Goal: Information Seeking & Learning: Learn about a topic

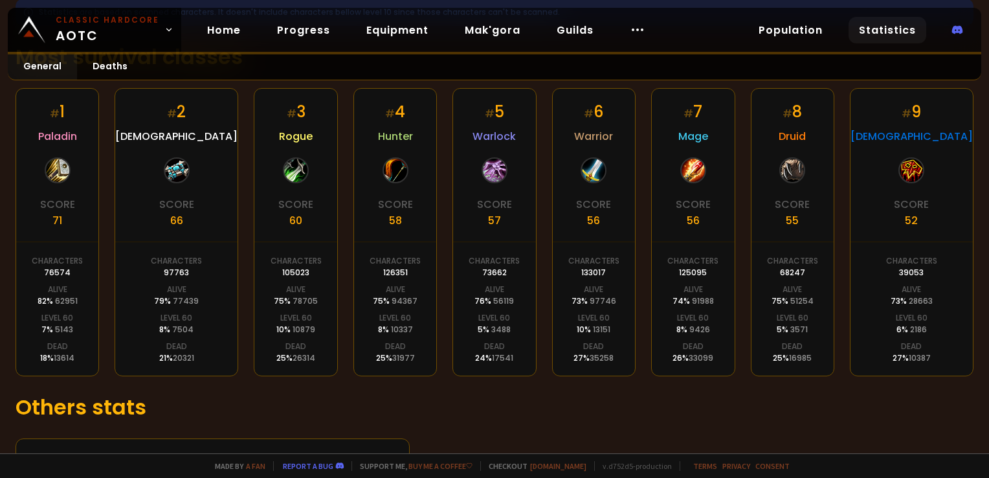
scroll to position [308, 0]
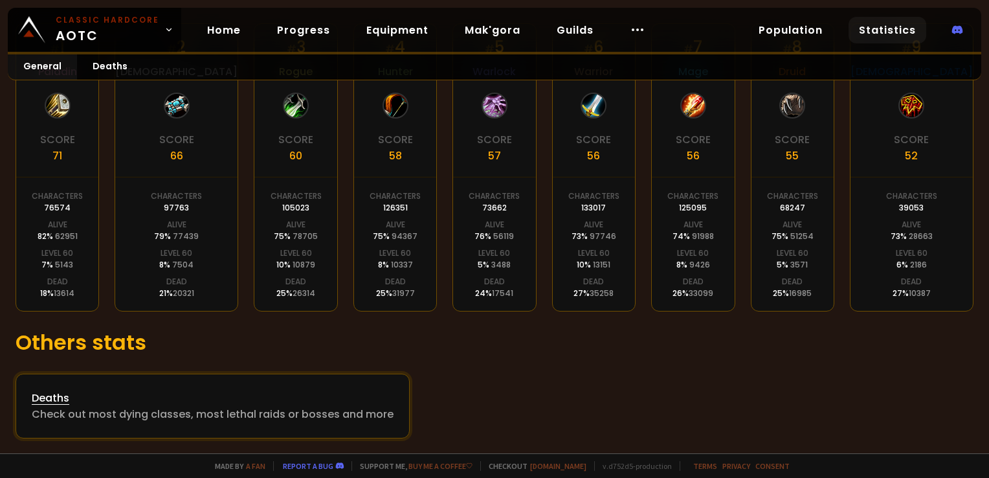
click at [59, 397] on div "Deaths" at bounding box center [213, 398] width 362 height 16
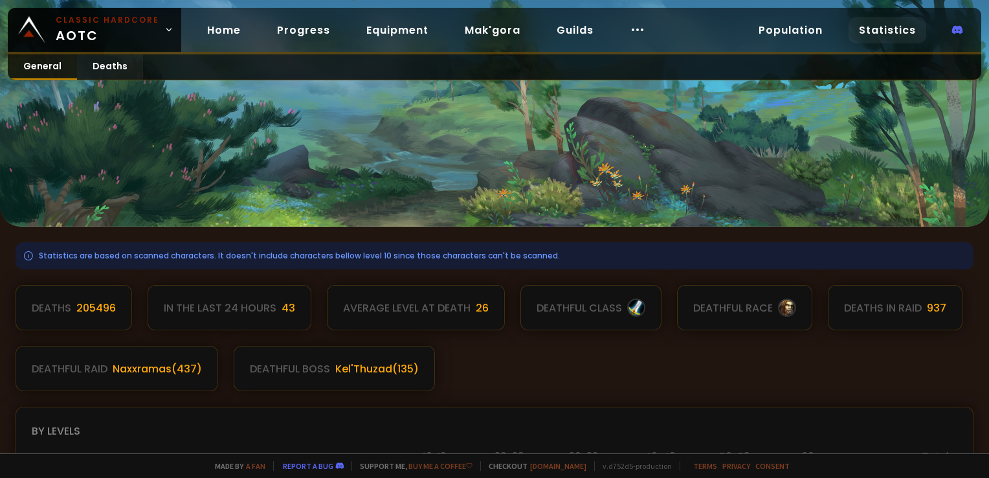
click at [54, 65] on link "General" at bounding box center [42, 66] width 69 height 25
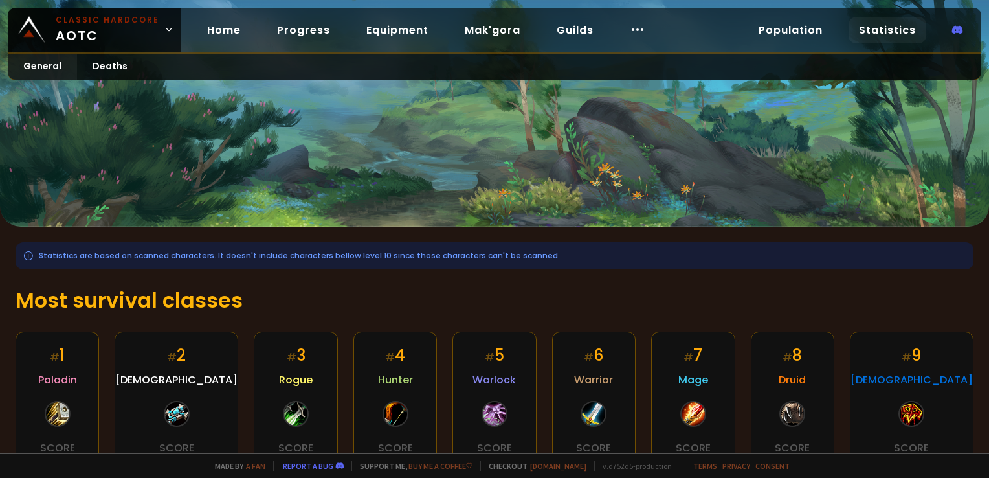
click at [880, 30] on link "Statistics" at bounding box center [888, 30] width 78 height 27
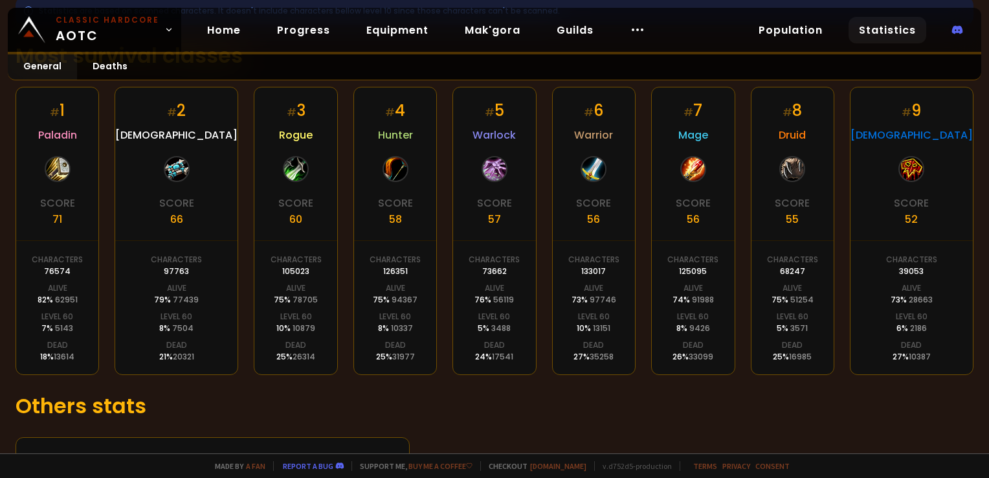
scroll to position [259, 0]
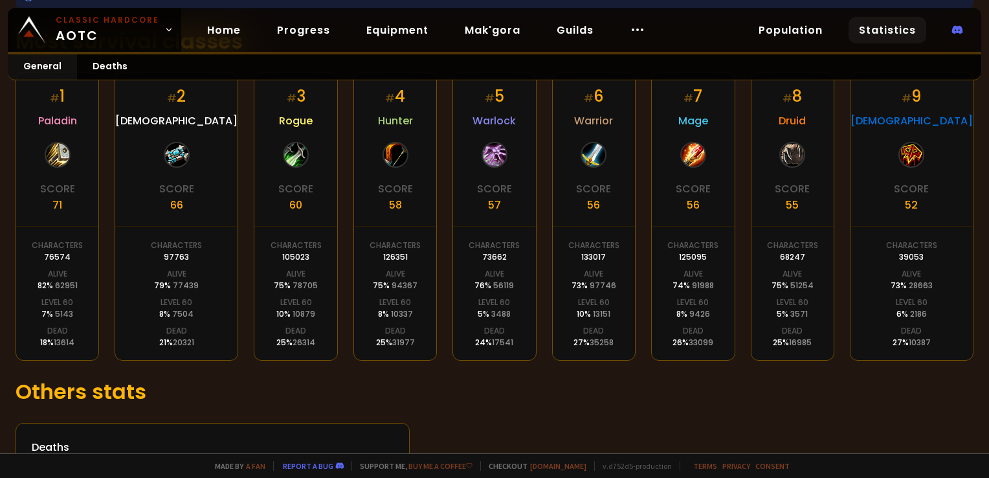
click at [197, 227] on div "# 2 Priest Score 66 Characters 97763 Alive 79 % 77439 Level 60 8 % 7504 Dead 21…" at bounding box center [177, 216] width 124 height 288
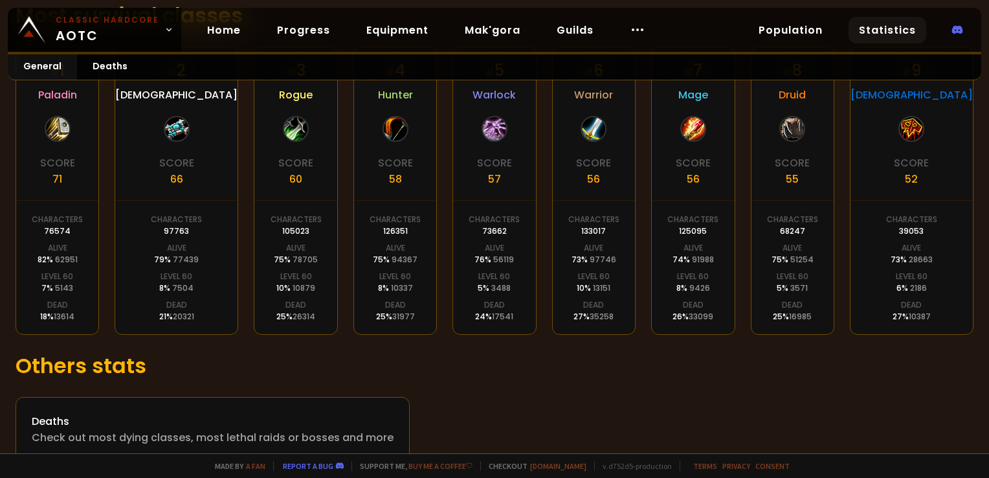
scroll to position [308, 0]
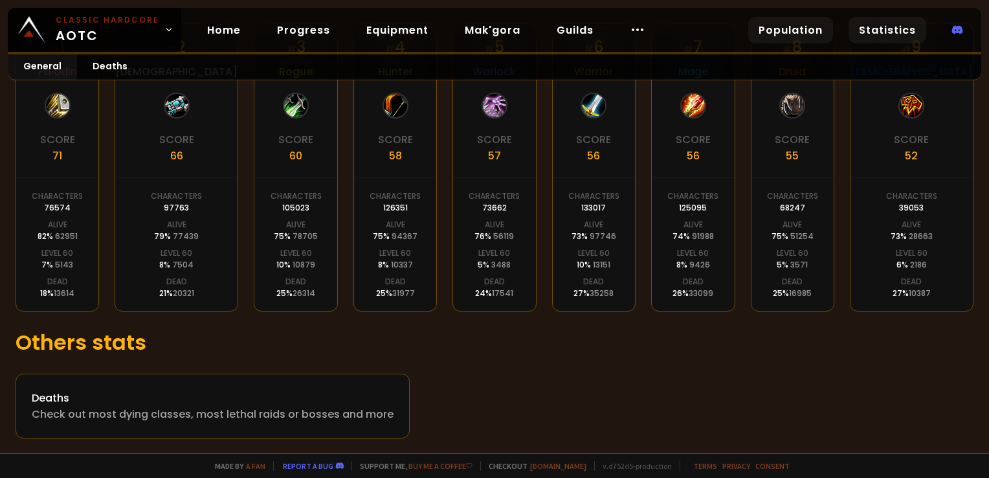
click at [780, 30] on link "Population" at bounding box center [790, 30] width 85 height 27
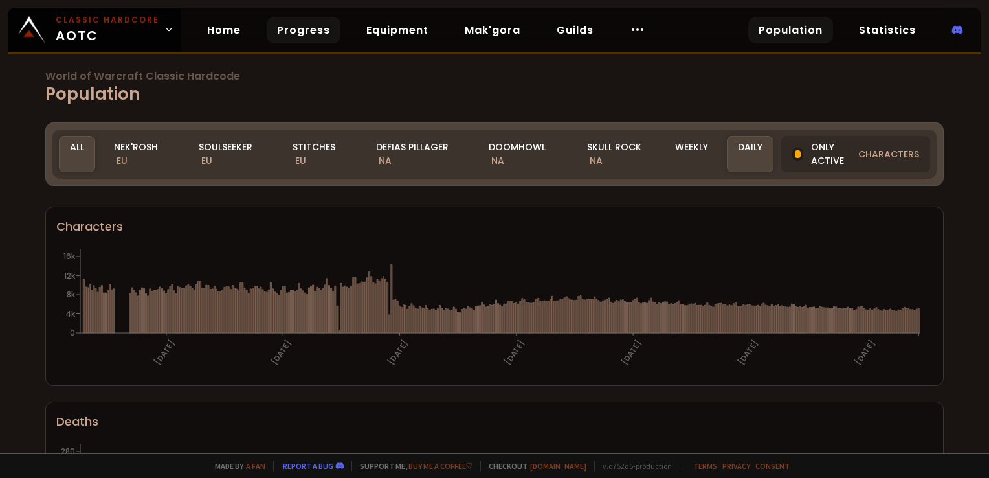
click at [295, 29] on link "Progress" at bounding box center [304, 30] width 74 height 27
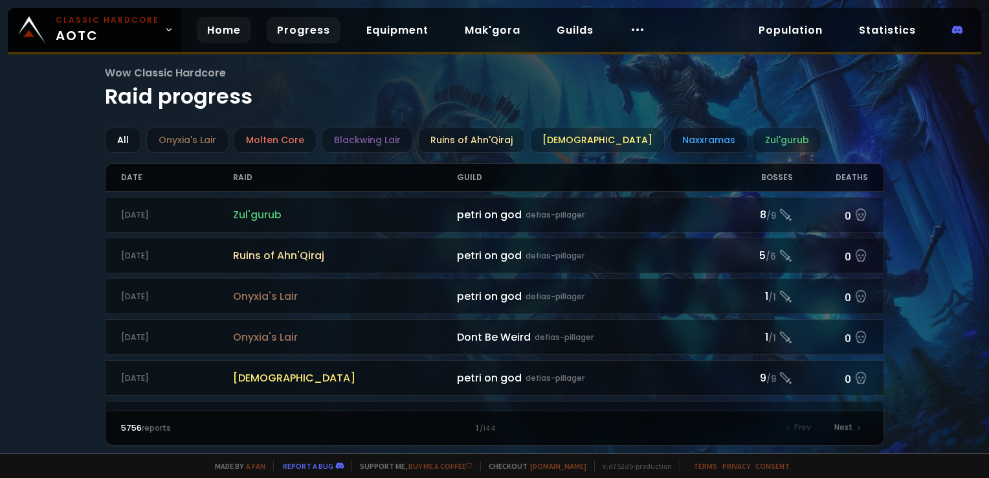
click at [214, 34] on link "Home" at bounding box center [224, 30] width 54 height 27
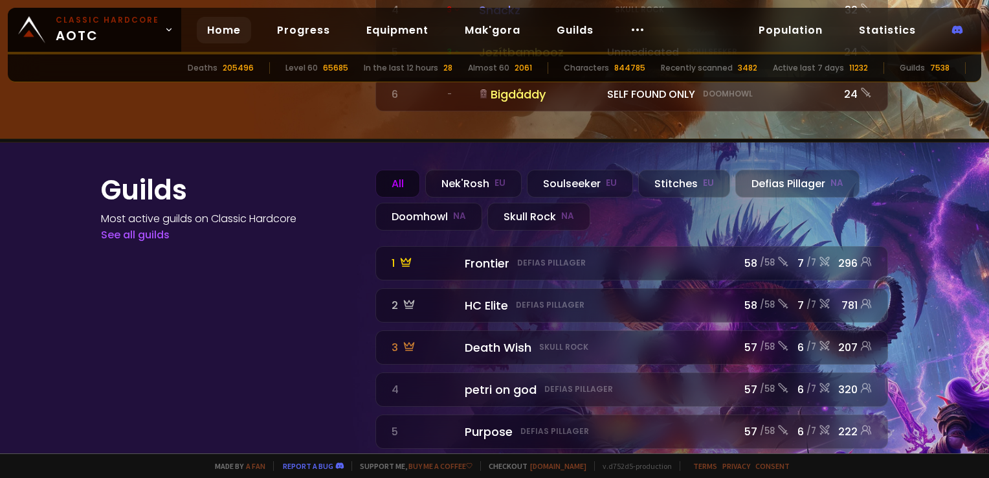
scroll to position [1460, 0]
click at [540, 201] on div "Skull Rock NA" at bounding box center [538, 215] width 103 height 28
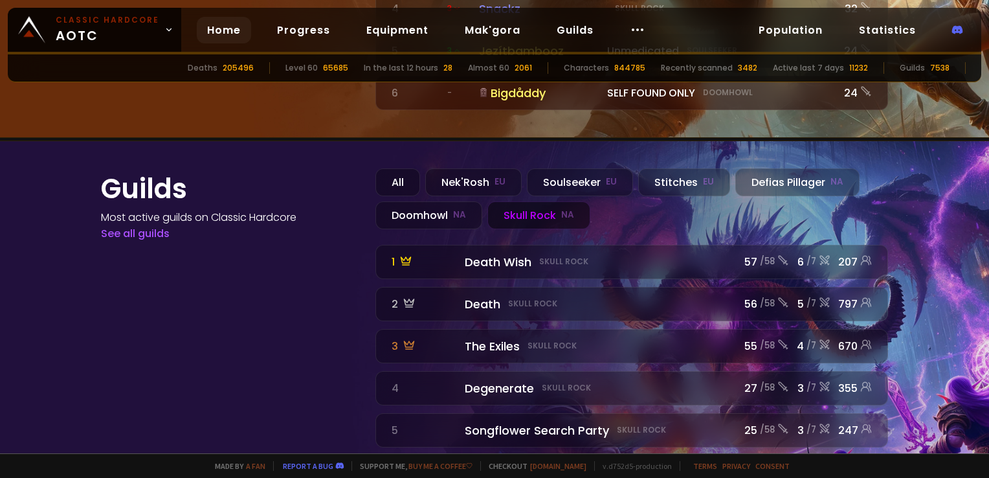
click at [533, 201] on div "Skull Rock NA" at bounding box center [538, 215] width 103 height 28
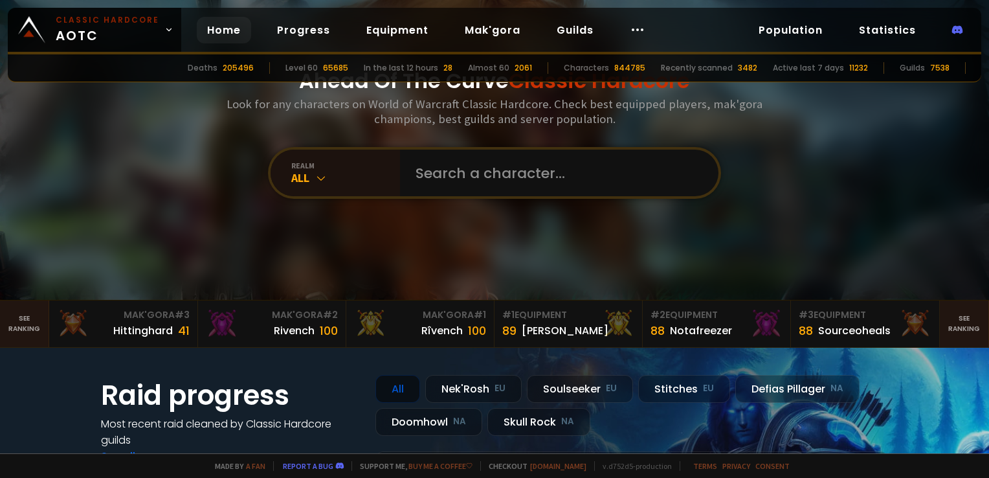
scroll to position [65, 0]
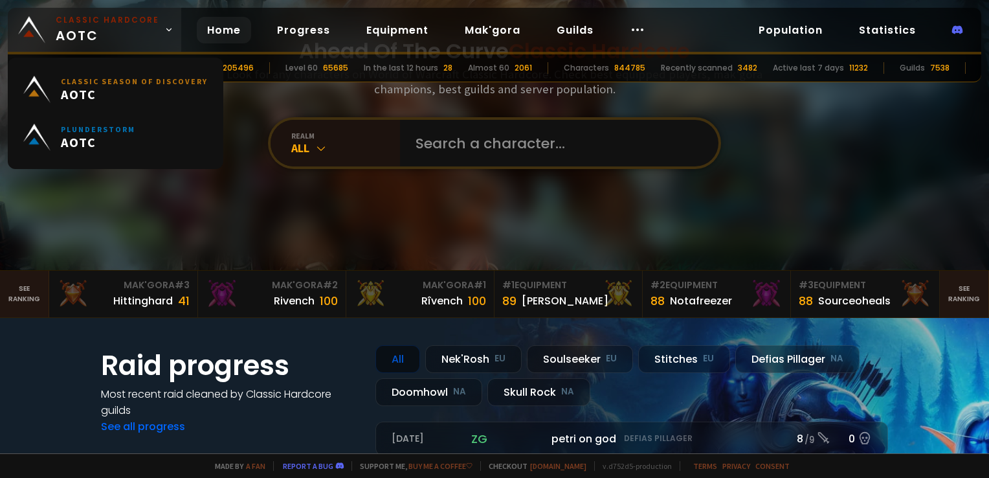
click at [164, 34] on icon at bounding box center [168, 29] width 9 height 9
click at [164, 32] on icon at bounding box center [168, 29] width 9 height 9
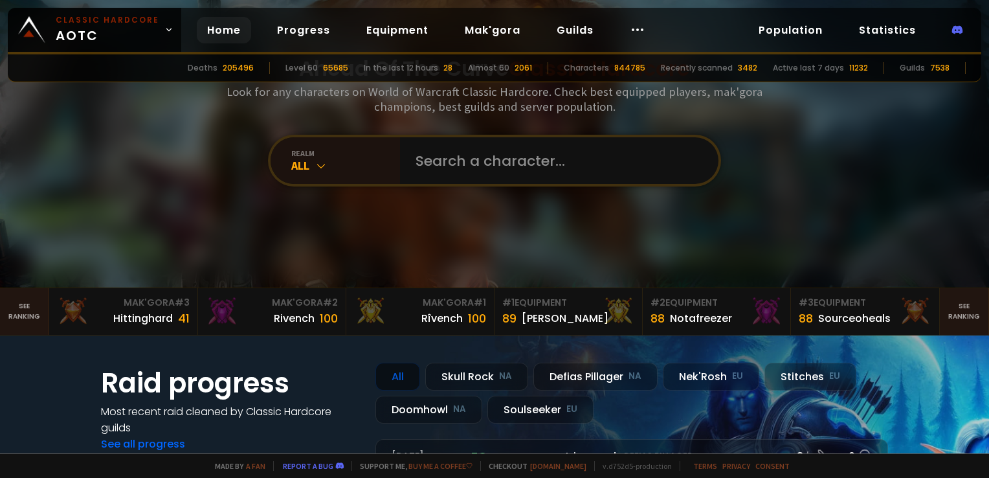
scroll to position [65, 0]
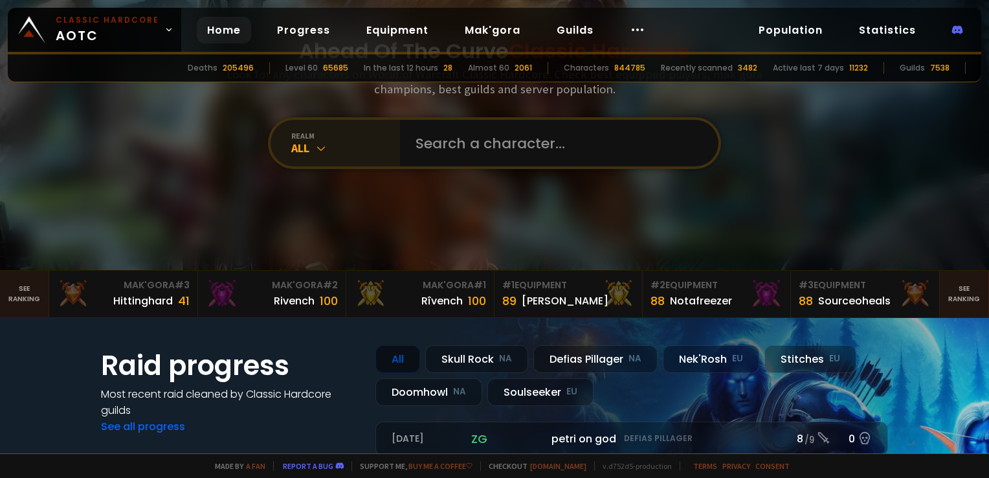
click at [321, 153] on icon at bounding box center [321, 148] width 13 height 13
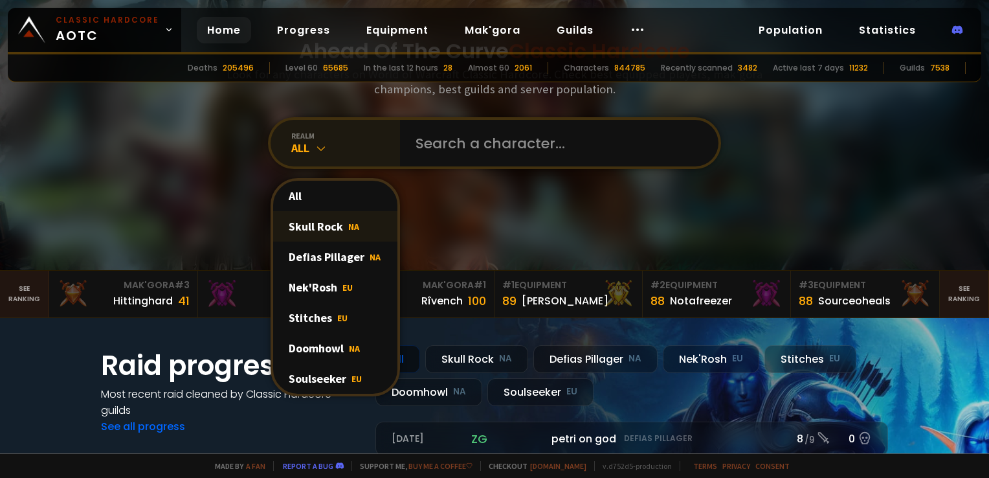
click at [315, 230] on div "Skull Rock NA" at bounding box center [335, 226] width 124 height 30
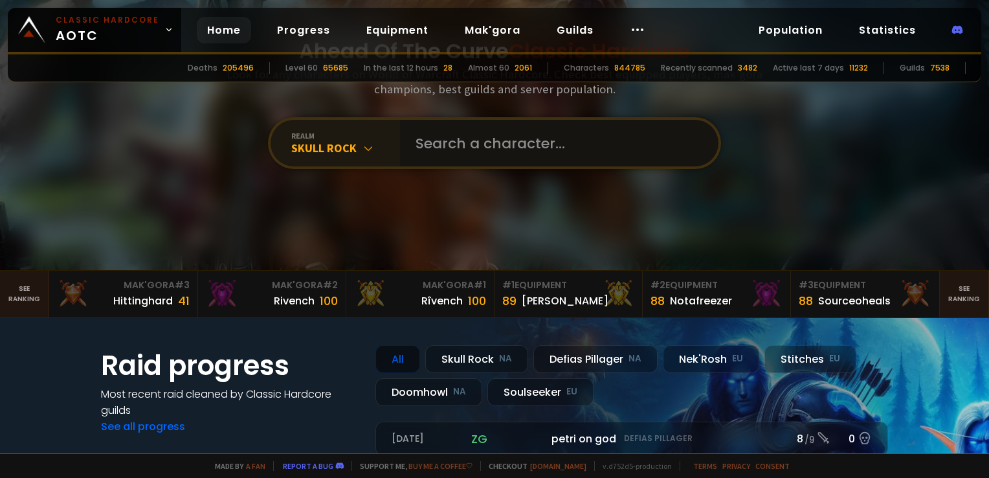
click at [460, 161] on input "text" at bounding box center [555, 143] width 295 height 47
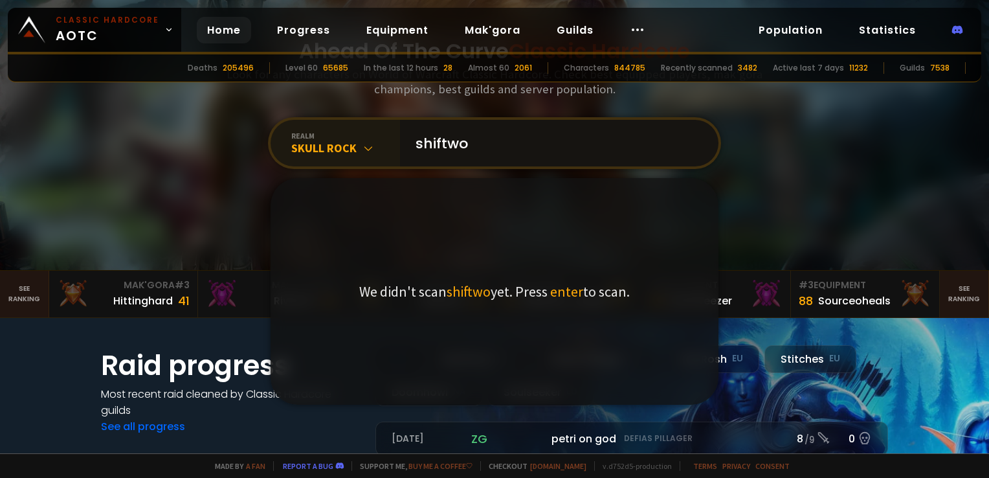
type input "shiftwo"
click at [239, 137] on div "Ahead Of The Curve Classic Hardcore Look for any characters on World of Warcraf…" at bounding box center [495, 102] width 780 height 335
drag, startPoint x: 471, startPoint y: 139, endPoint x: 383, endPoint y: 152, distance: 89.1
click at [383, 152] on div "realm Skull Rock shiftwo We didn't scan shiftwo yet. Press enter to scan." at bounding box center [494, 143] width 453 height 52
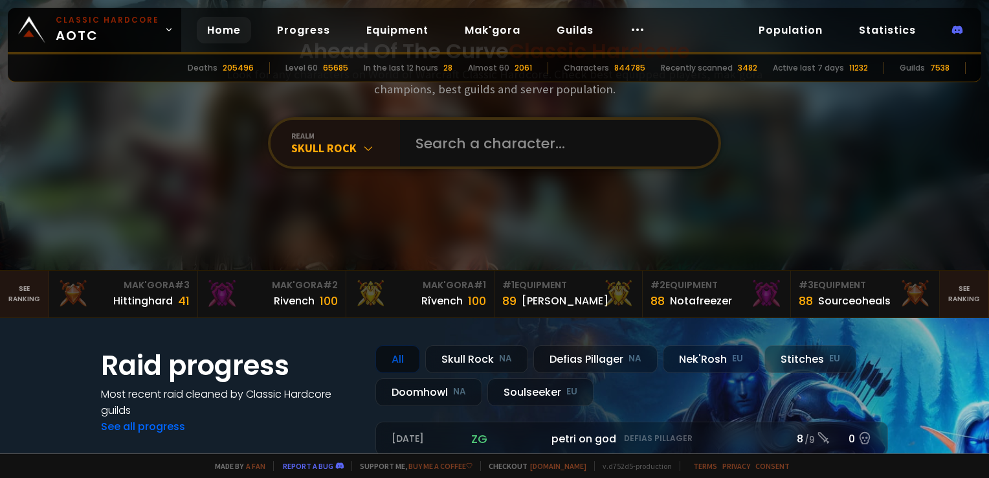
click at [189, 154] on div "Ahead Of The Curve Classic Hardcore Look for any characters on World of Warcraf…" at bounding box center [495, 102] width 780 height 335
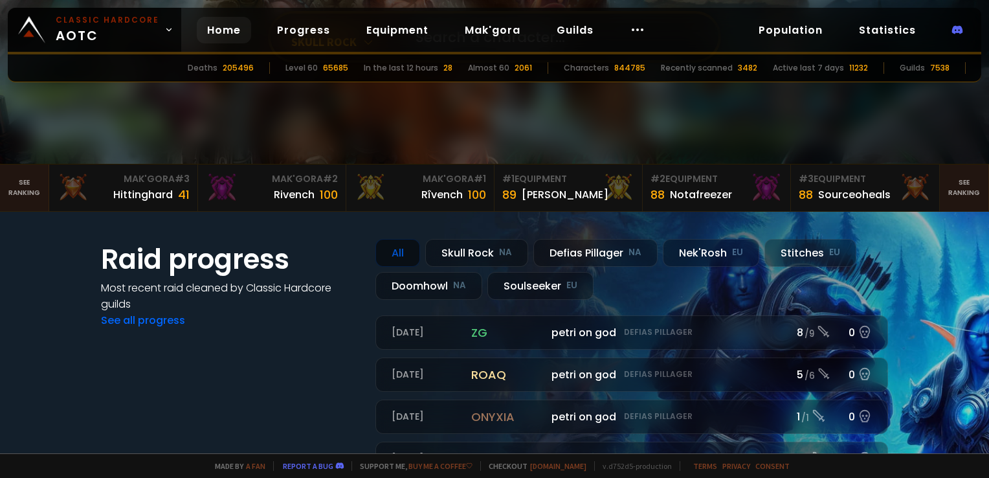
scroll to position [194, 0]
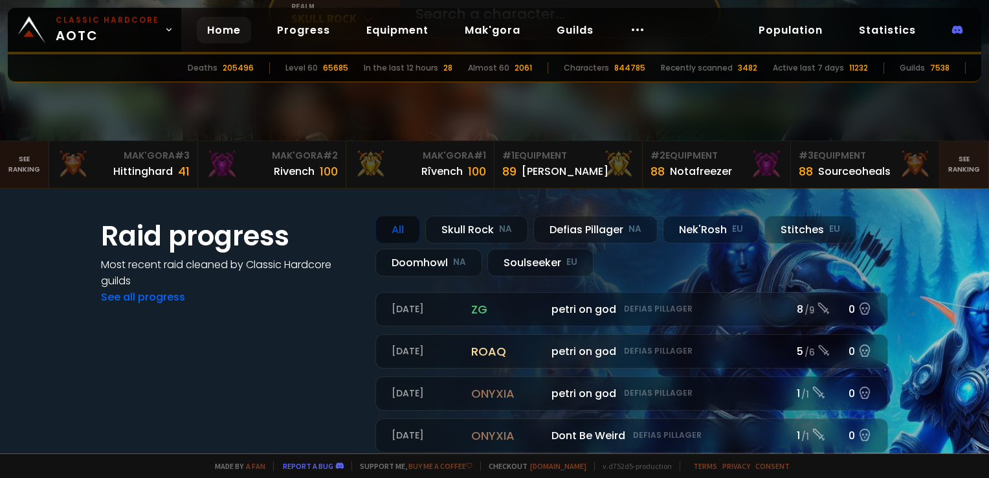
click at [21, 169] on link "See ranking" at bounding box center [24, 164] width 49 height 47
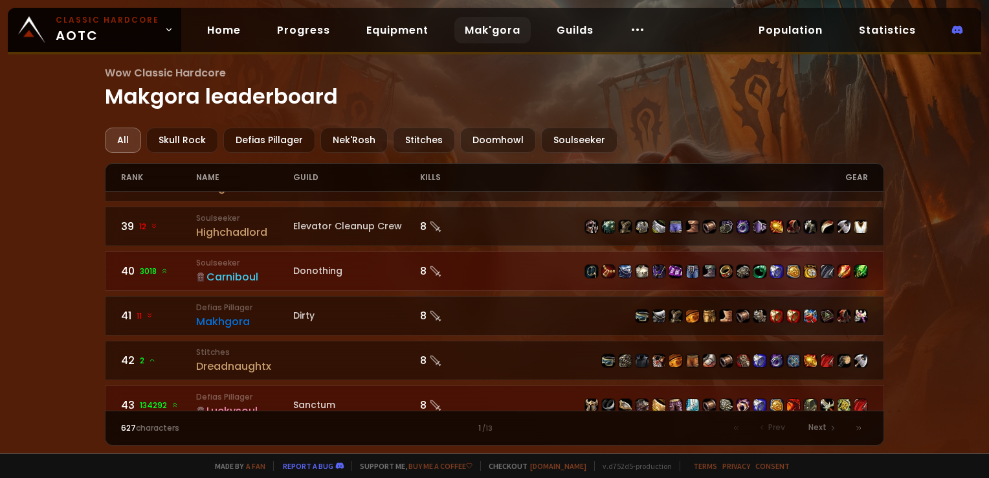
scroll to position [1747, 0]
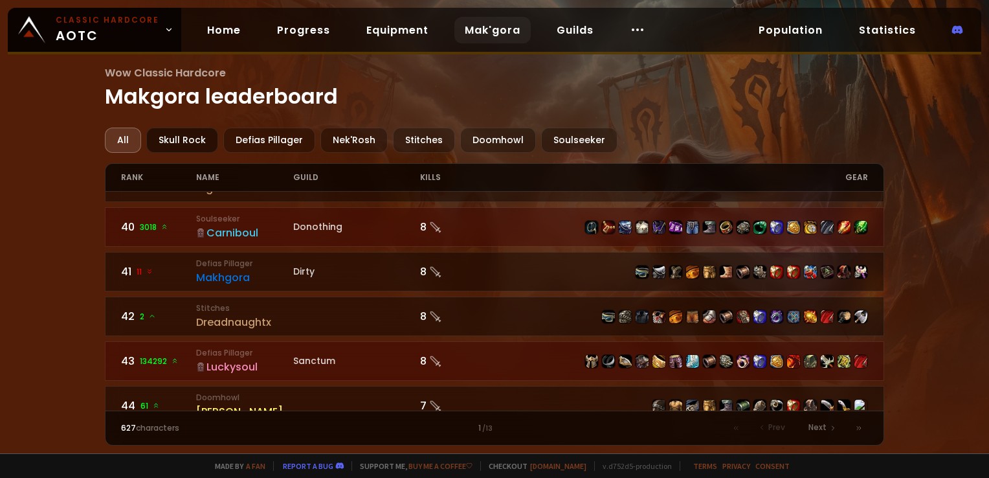
click at [187, 149] on div "Skull Rock" at bounding box center [182, 140] width 72 height 25
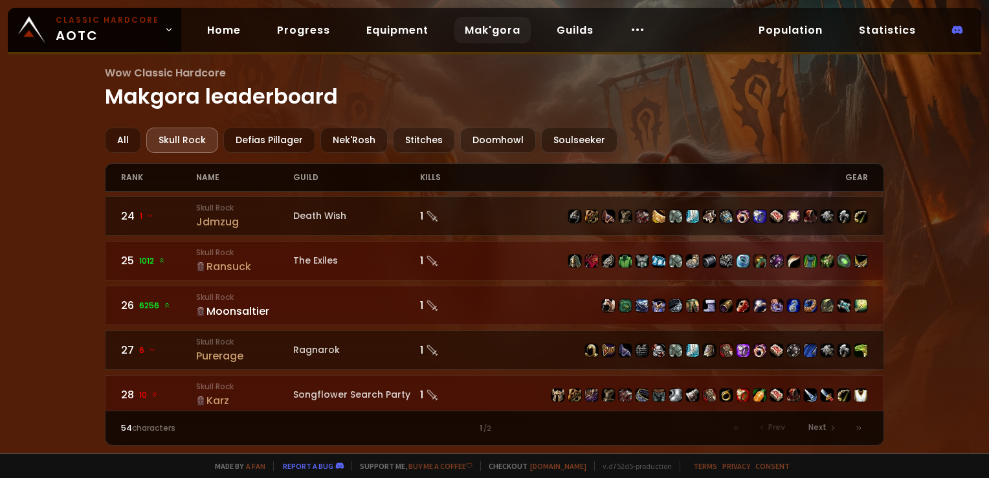
scroll to position [1036, 0]
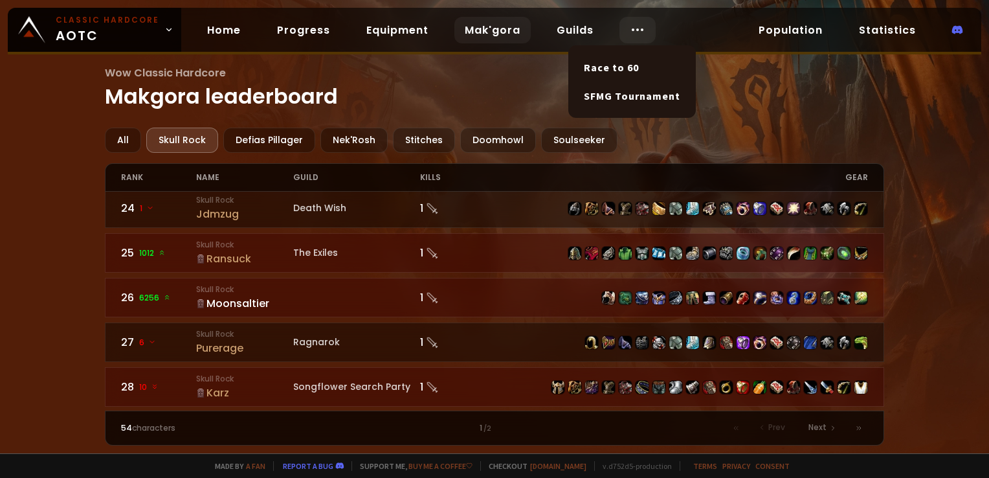
click at [630, 29] on icon at bounding box center [638, 30] width 16 height 16
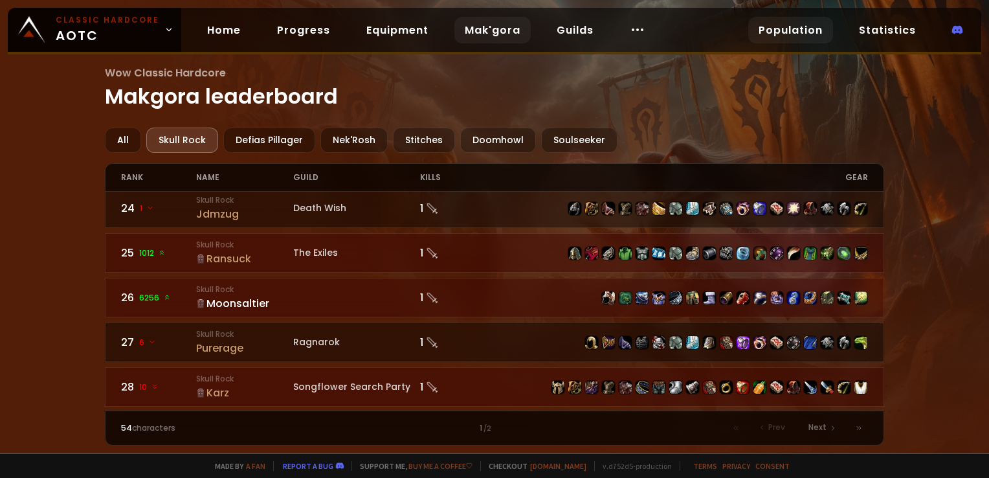
click at [786, 28] on link "Population" at bounding box center [790, 30] width 85 height 27
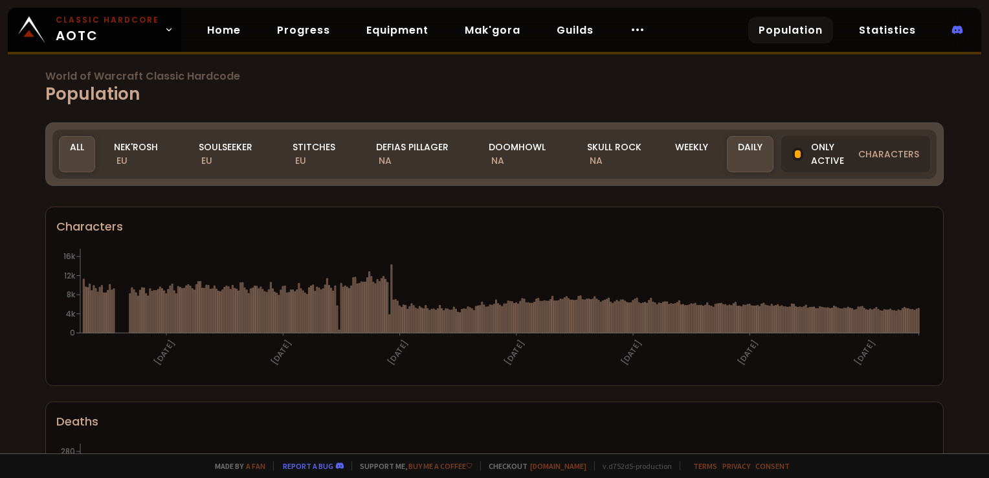
scroll to position [16, 0]
